Goal: Information Seeking & Learning: Learn about a topic

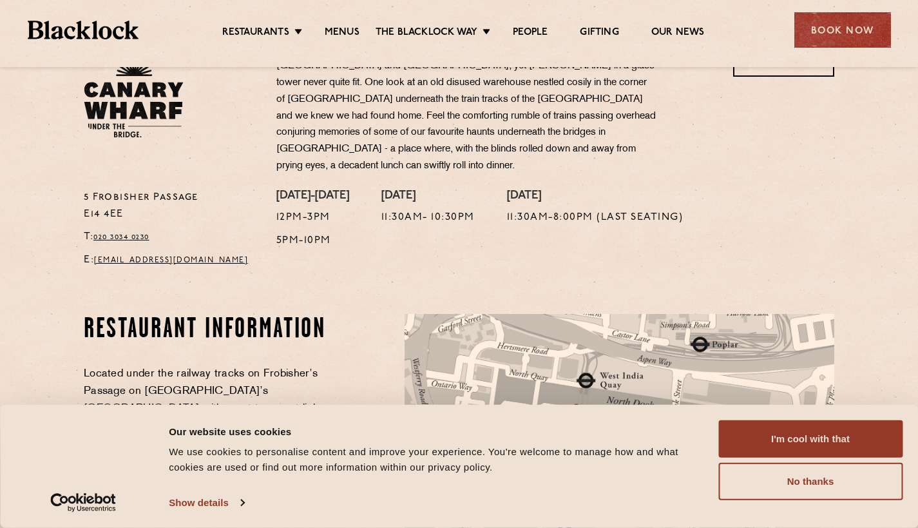
scroll to position [461, 0]
click at [347, 17] on div "Restaurants [GEOGRAPHIC_DATA] [GEOGRAPHIC_DATA] [GEOGRAPHIC_DATA] [GEOGRAPHIC_D…" at bounding box center [459, 28] width 902 height 57
click at [347, 27] on link "Menus" at bounding box center [342, 33] width 35 height 14
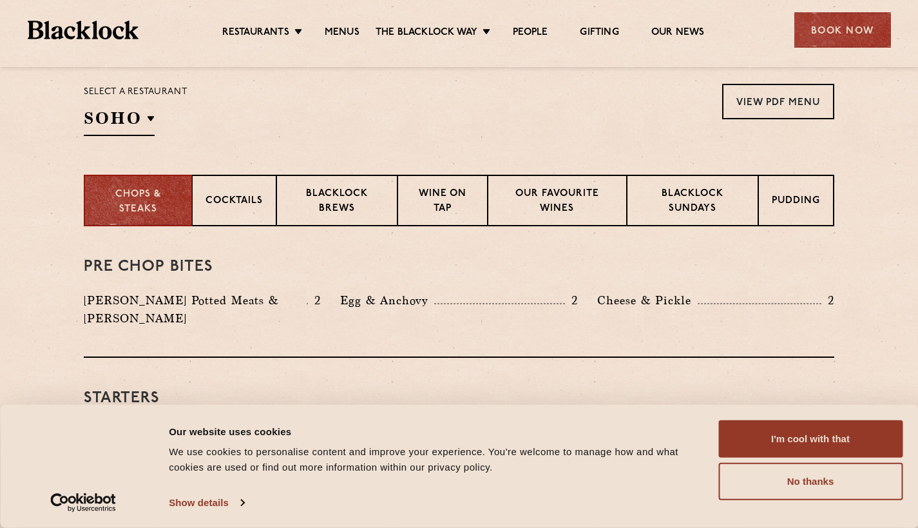
scroll to position [425, 0]
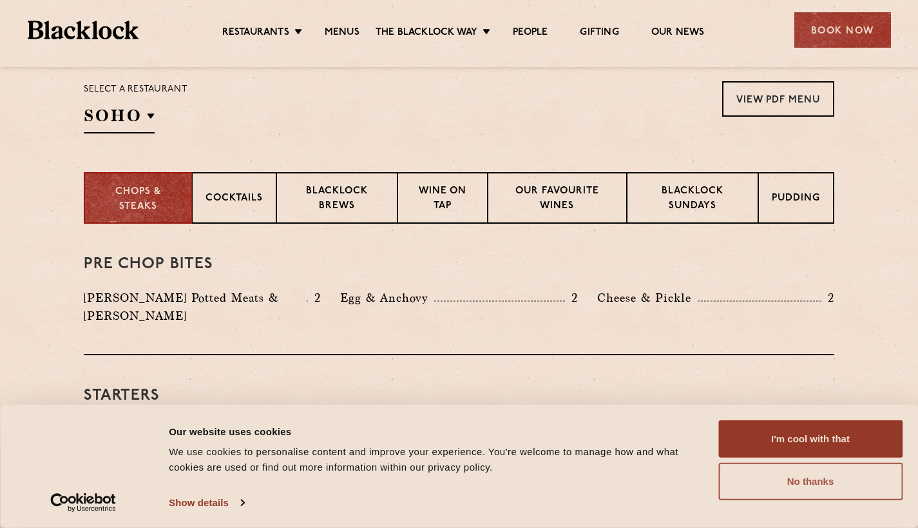
click at [745, 486] on button "No thanks" at bounding box center [810, 481] width 184 height 37
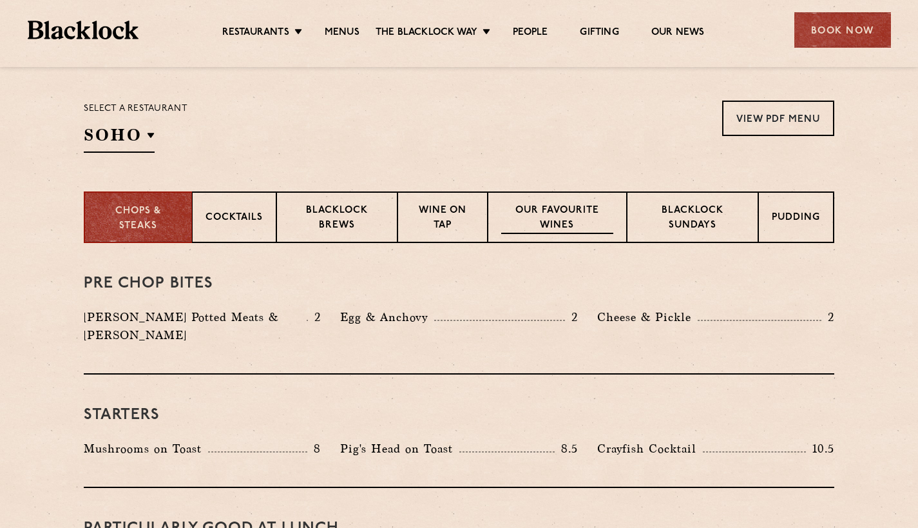
scroll to position [417, 0]
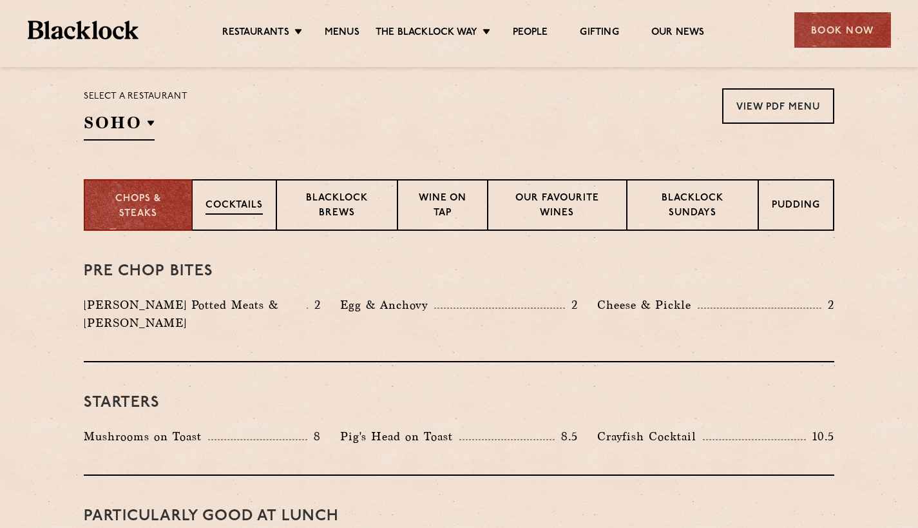
click at [273, 198] on div "Cocktails" at bounding box center [234, 205] width 84 height 52
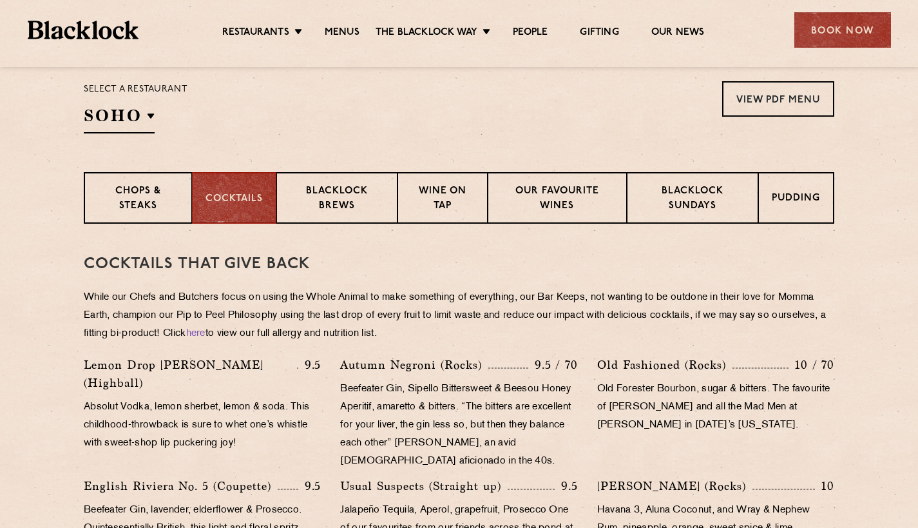
scroll to position [424, 0]
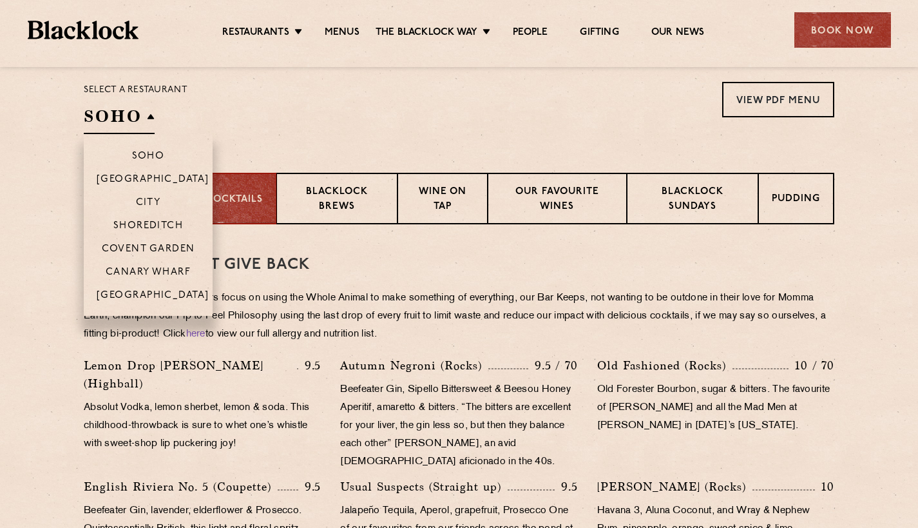
click at [132, 124] on h2 "SOHO" at bounding box center [119, 119] width 71 height 29
click at [146, 271] on p "Canary Wharf" at bounding box center [148, 273] width 85 height 13
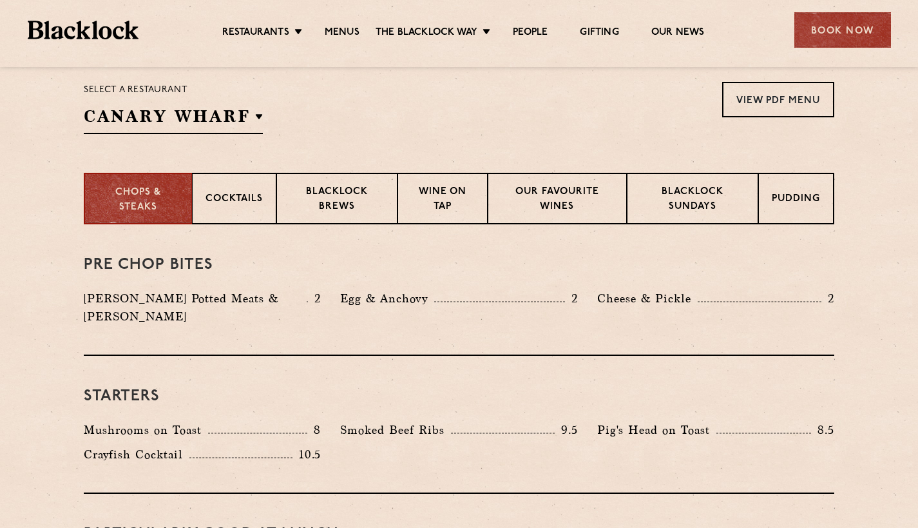
click at [354, 298] on p "Egg & Anchovy" at bounding box center [387, 298] width 94 height 18
click at [253, 216] on div "Cocktails" at bounding box center [234, 199] width 84 height 52
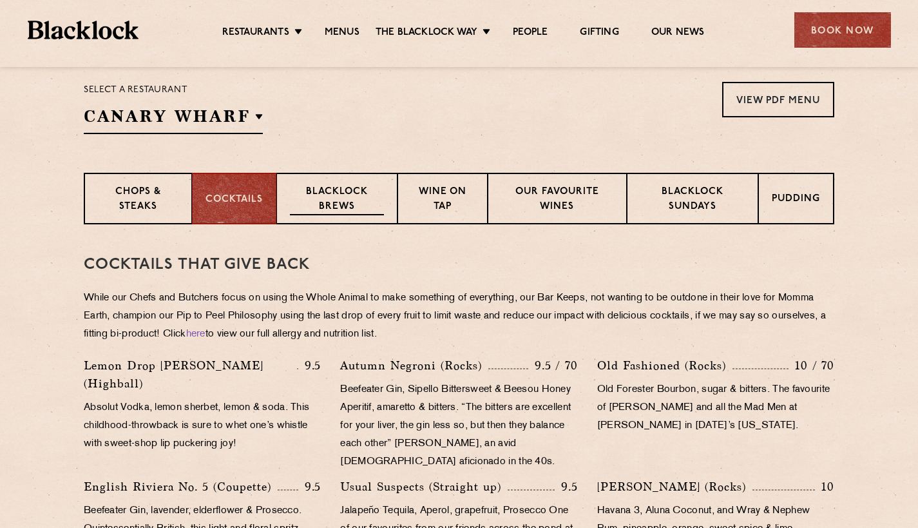
click at [325, 211] on p "Blacklock Brews" at bounding box center [337, 200] width 94 height 30
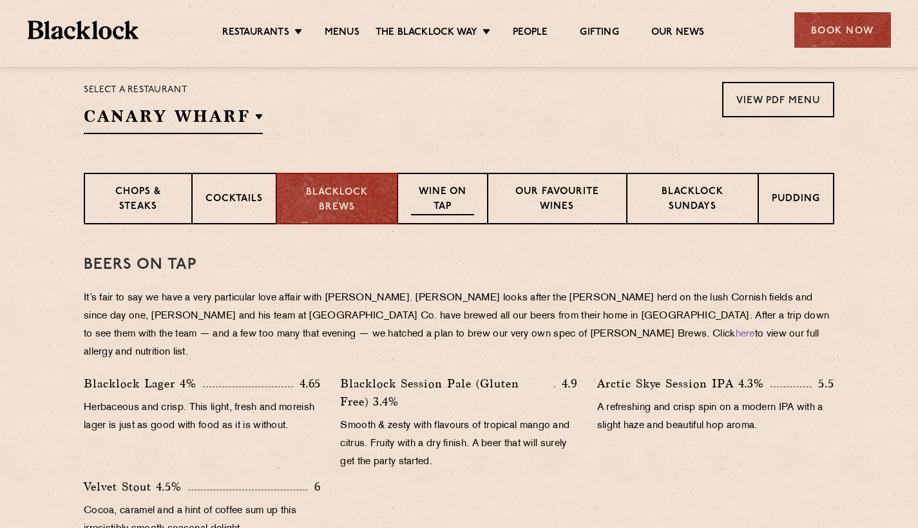
click at [475, 216] on div "Wine on Tap" at bounding box center [443, 199] width 90 height 52
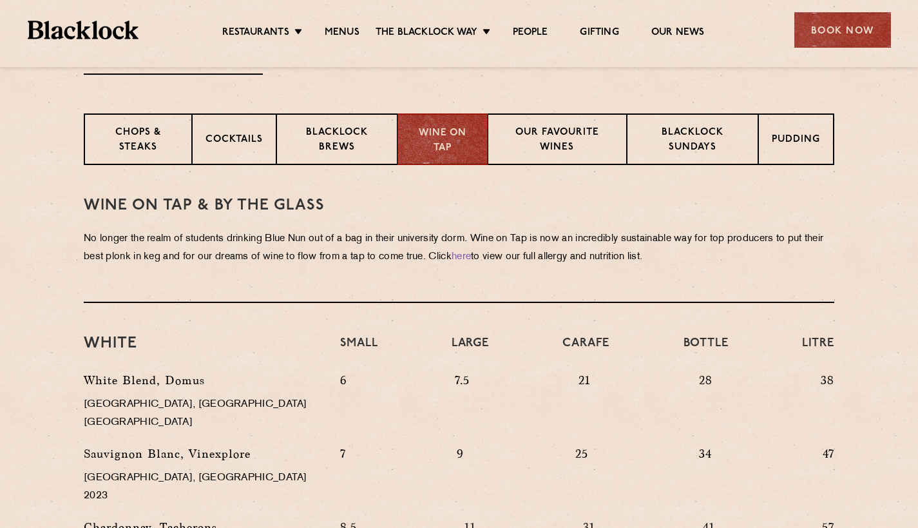
scroll to position [483, 0]
click at [810, 148] on p "Pudding" at bounding box center [796, 141] width 48 height 16
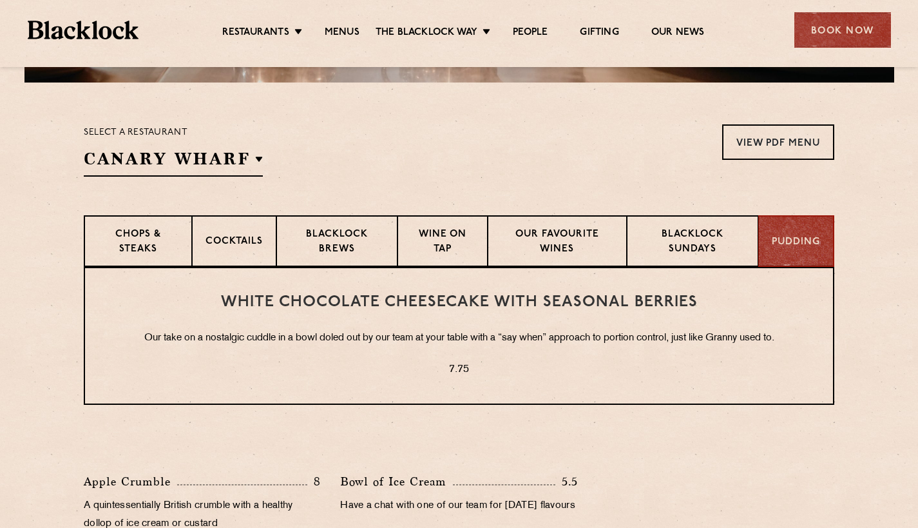
scroll to position [374, 0]
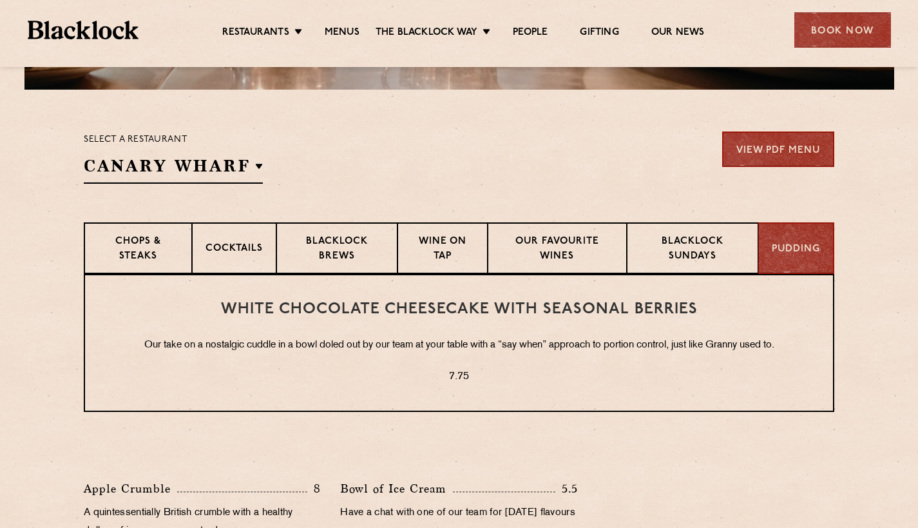
click at [797, 155] on link "View PDF Menu" at bounding box center [778, 148] width 112 height 35
